Goal: Check status: Check status

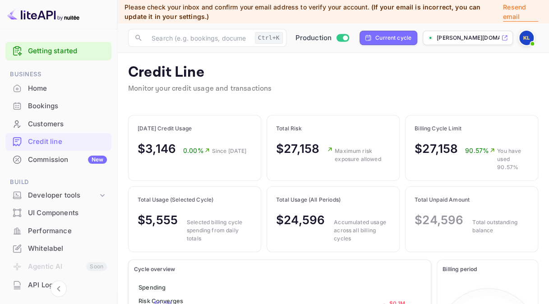
scroll to position [106, 83]
click at [69, 91] on div "Home" at bounding box center [67, 88] width 79 height 10
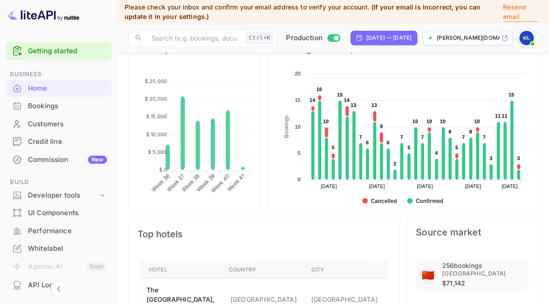
scroll to position [361, 0]
click at [91, 111] on div "Bookings" at bounding box center [58, 106] width 106 height 18
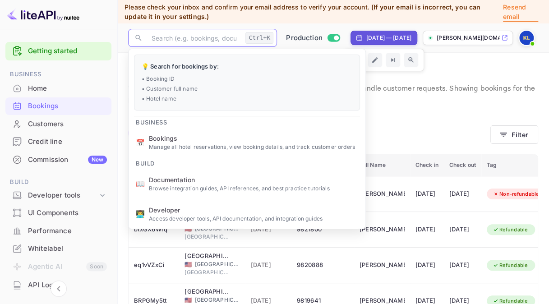
click at [204, 46] on input "text" at bounding box center [194, 38] width 96 height 18
paste input "btxGX6Wrq"
type input "btxGX6Wrq"
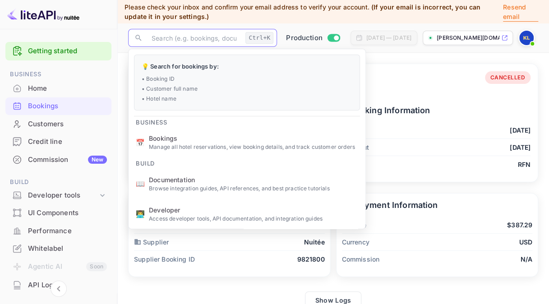
paste input "btxGX6Wrq"
type input "btxGX6Wrq"
click at [199, 41] on input "btxGX6Wrq" at bounding box center [194, 38] width 96 height 18
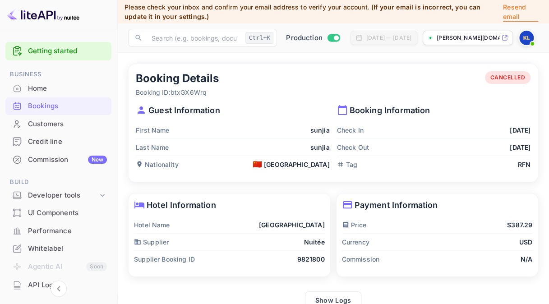
click at [503, 75] on span "CANCELLED" at bounding box center [508, 77] width 46 height 8
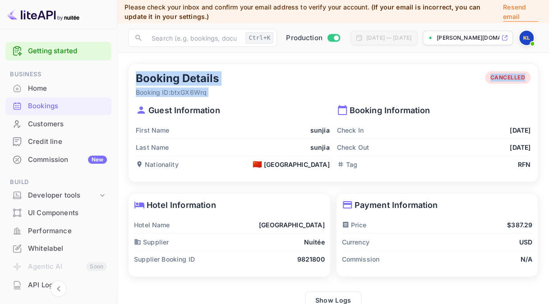
drag, startPoint x: 138, startPoint y: 79, endPoint x: 245, endPoint y: 102, distance: 109.7
click at [245, 102] on div "Booking Details Booking ID: btxGX6Wrq CANCELLED Guest Information First Name su…" at bounding box center [333, 123] width 409 height 118
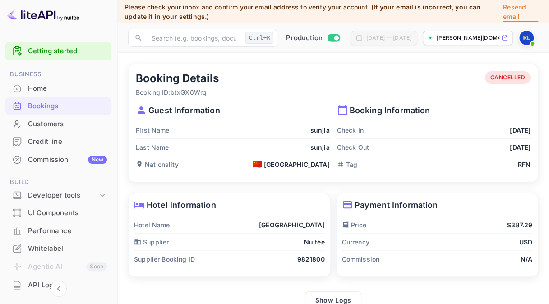
drag, startPoint x: 245, startPoint y: 102, endPoint x: 238, endPoint y: 164, distance: 62.7
click at [238, 164] on div "Nationality 🇨🇳 [DEMOGRAPHIC_DATA]" at bounding box center [233, 164] width 194 height 17
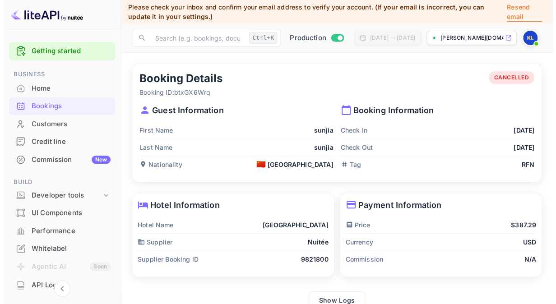
scroll to position [15, 0]
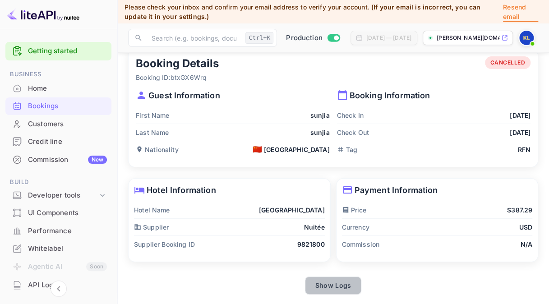
click at [337, 278] on button "Show Logs" at bounding box center [333, 285] width 57 height 18
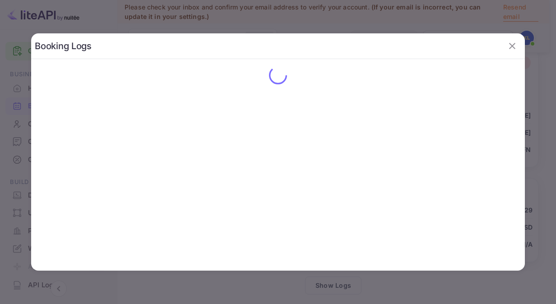
click at [311, 121] on div "Booking Logs" at bounding box center [277, 151] width 493 height 237
